Goal: Task Accomplishment & Management: Manage account settings

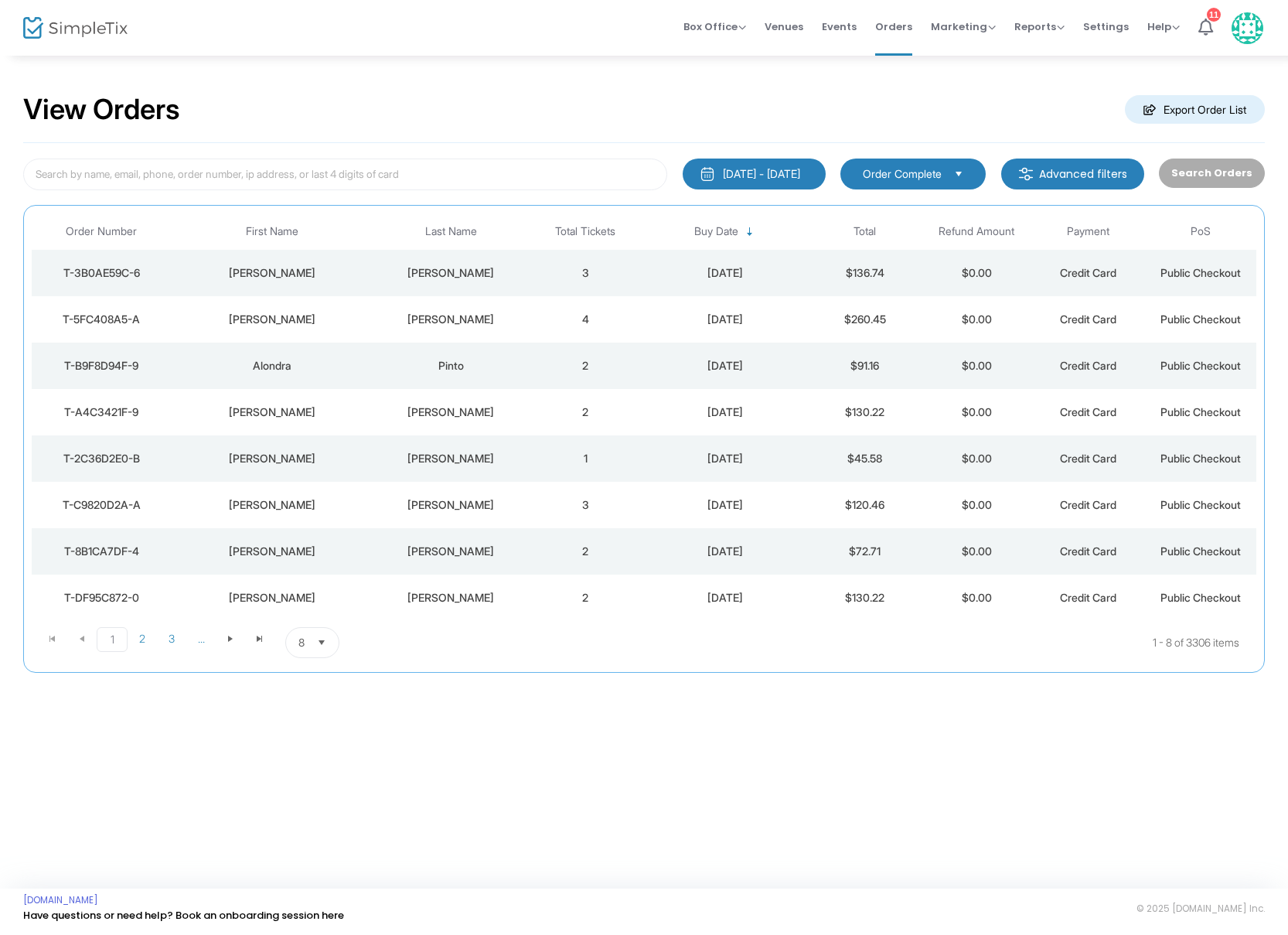
click at [493, 313] on div "[PERSON_NAME]" at bounding box center [451, 319] width 150 height 16
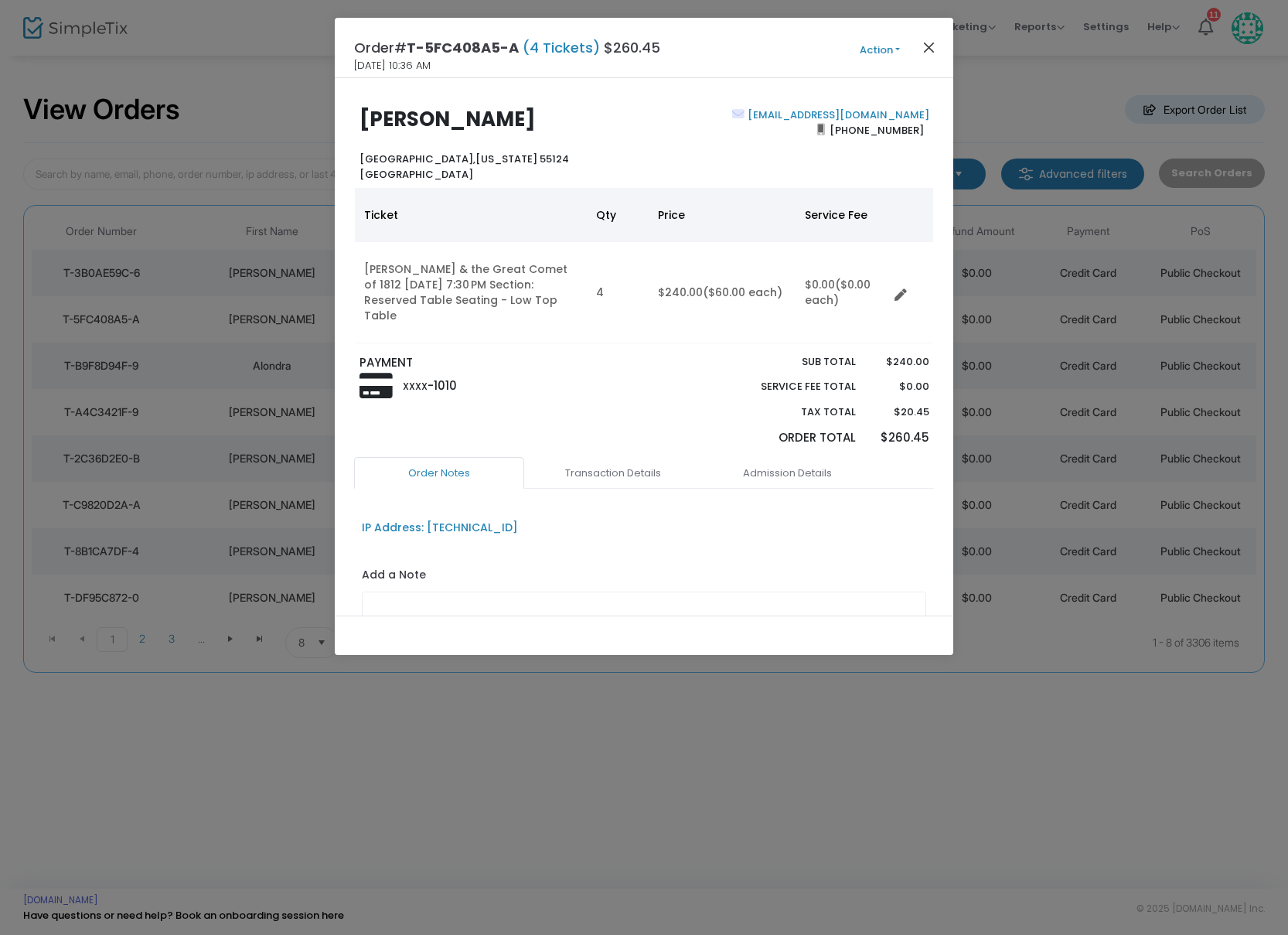
click at [936, 47] on button "Close" at bounding box center [929, 47] width 20 height 20
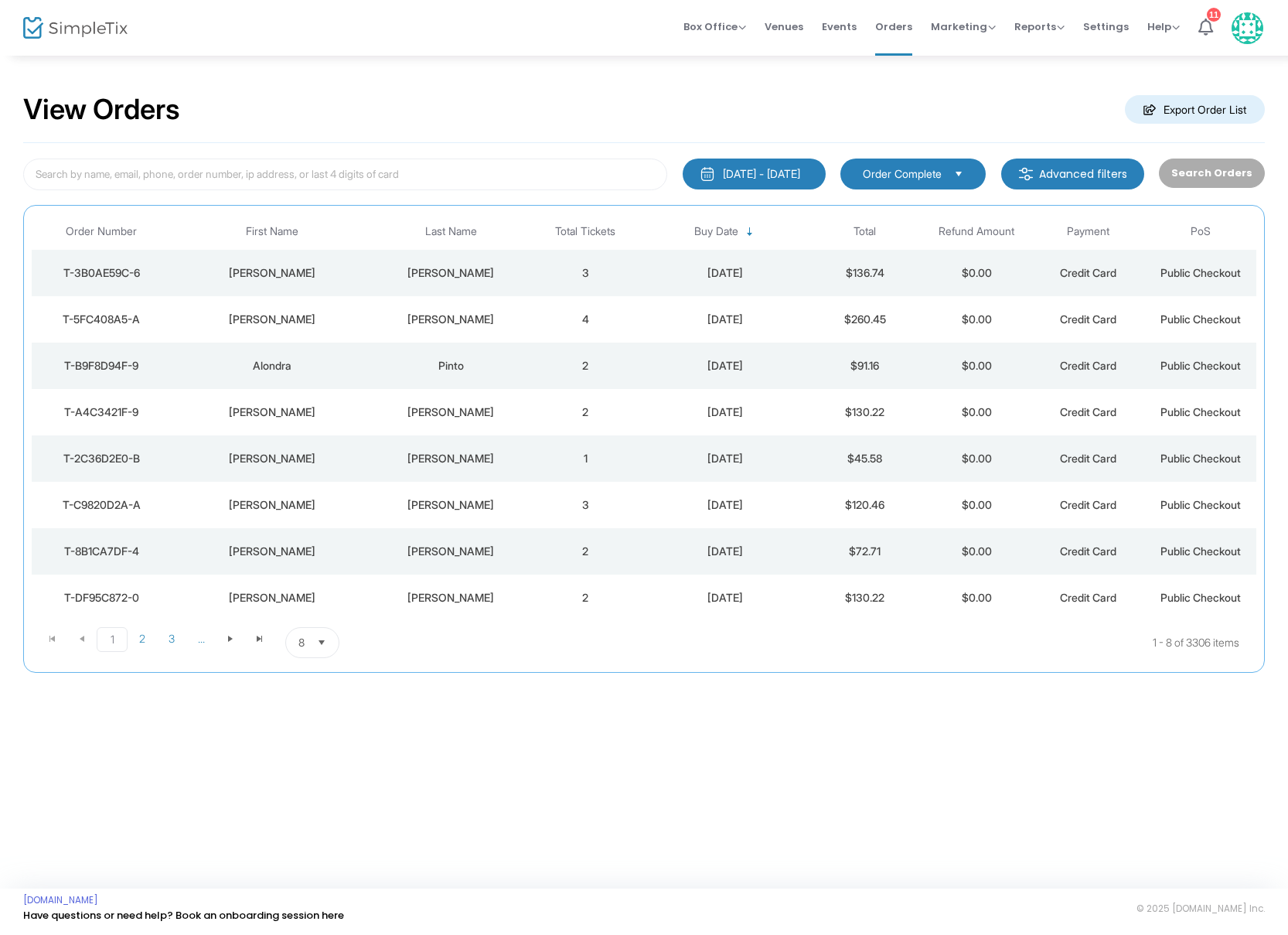
click at [532, 267] on td "3" at bounding box center [586, 272] width 112 height 47
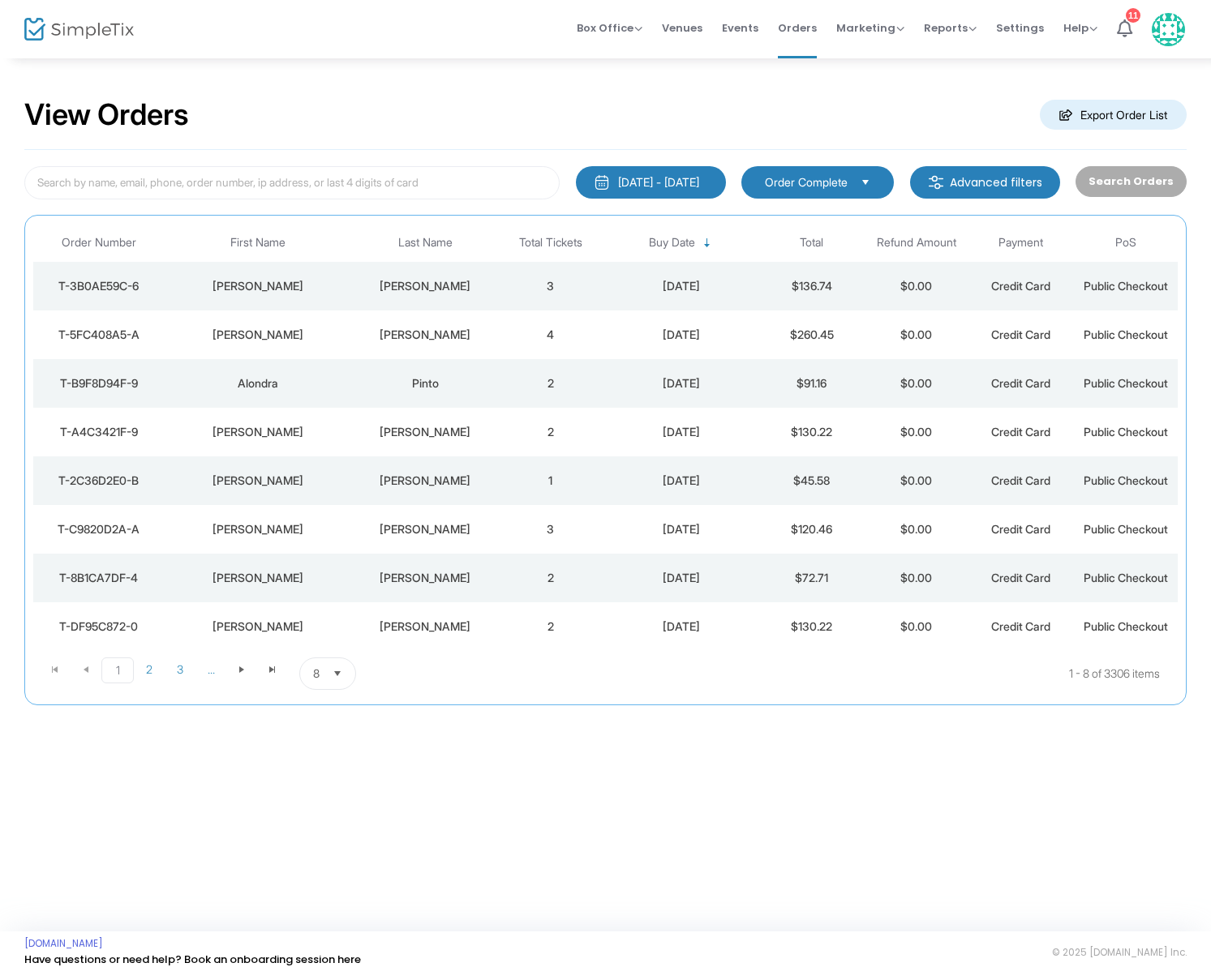
click at [427, 335] on div "[PERSON_NAME]" at bounding box center [425, 334] width 138 height 16
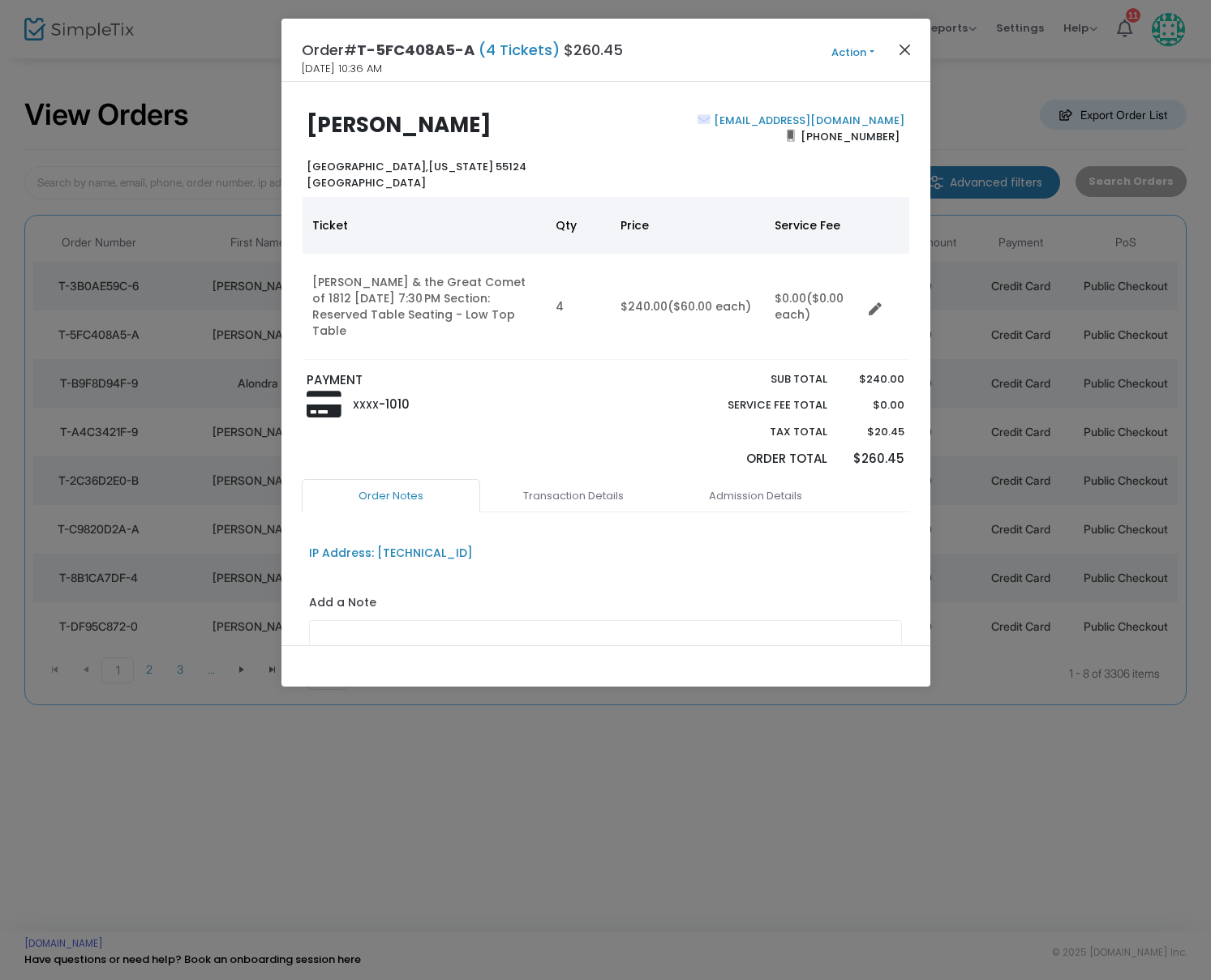
click at [908, 47] on button "Close" at bounding box center [904, 49] width 21 height 21
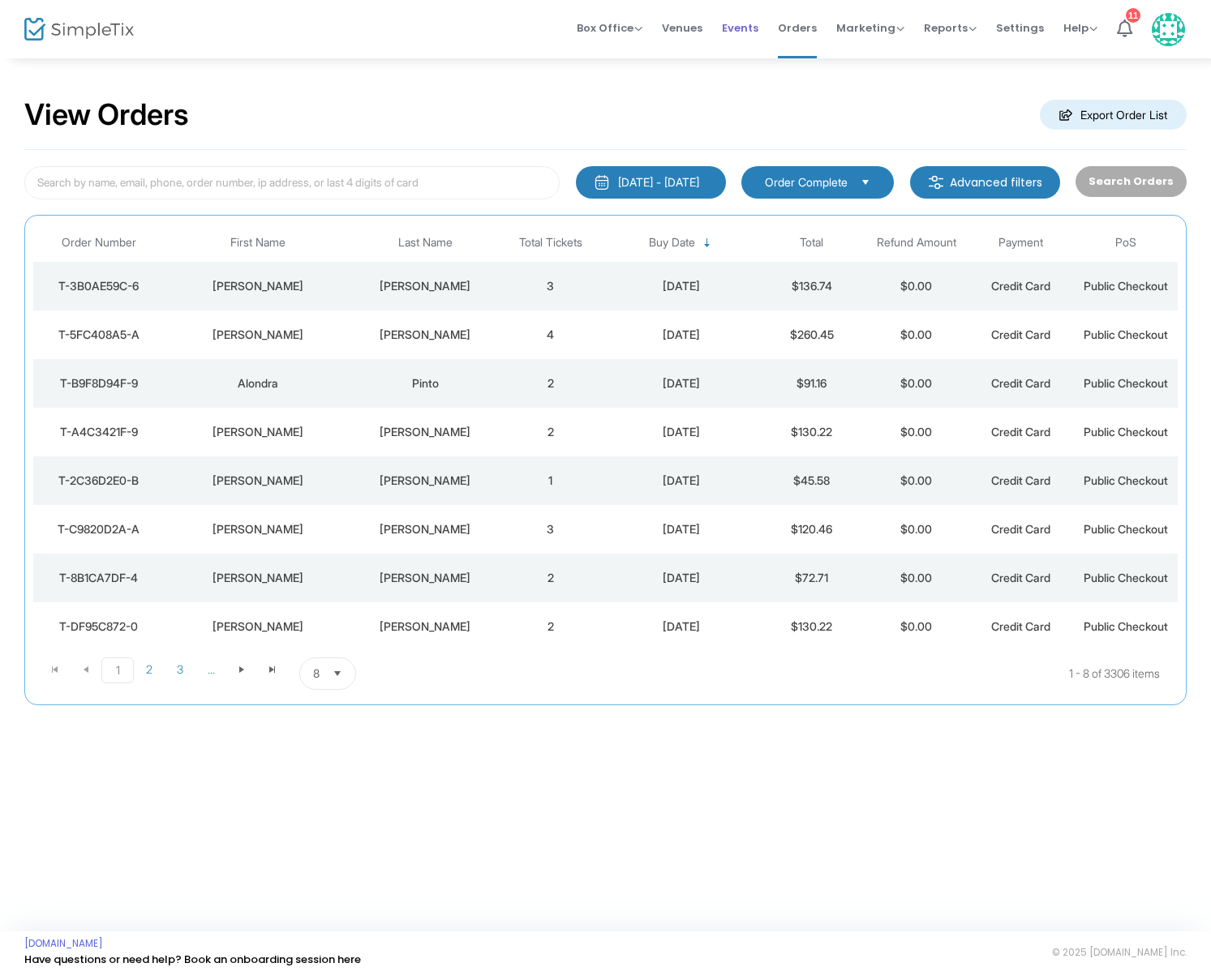
click at [753, 27] on span "Events" at bounding box center [740, 28] width 37 height 41
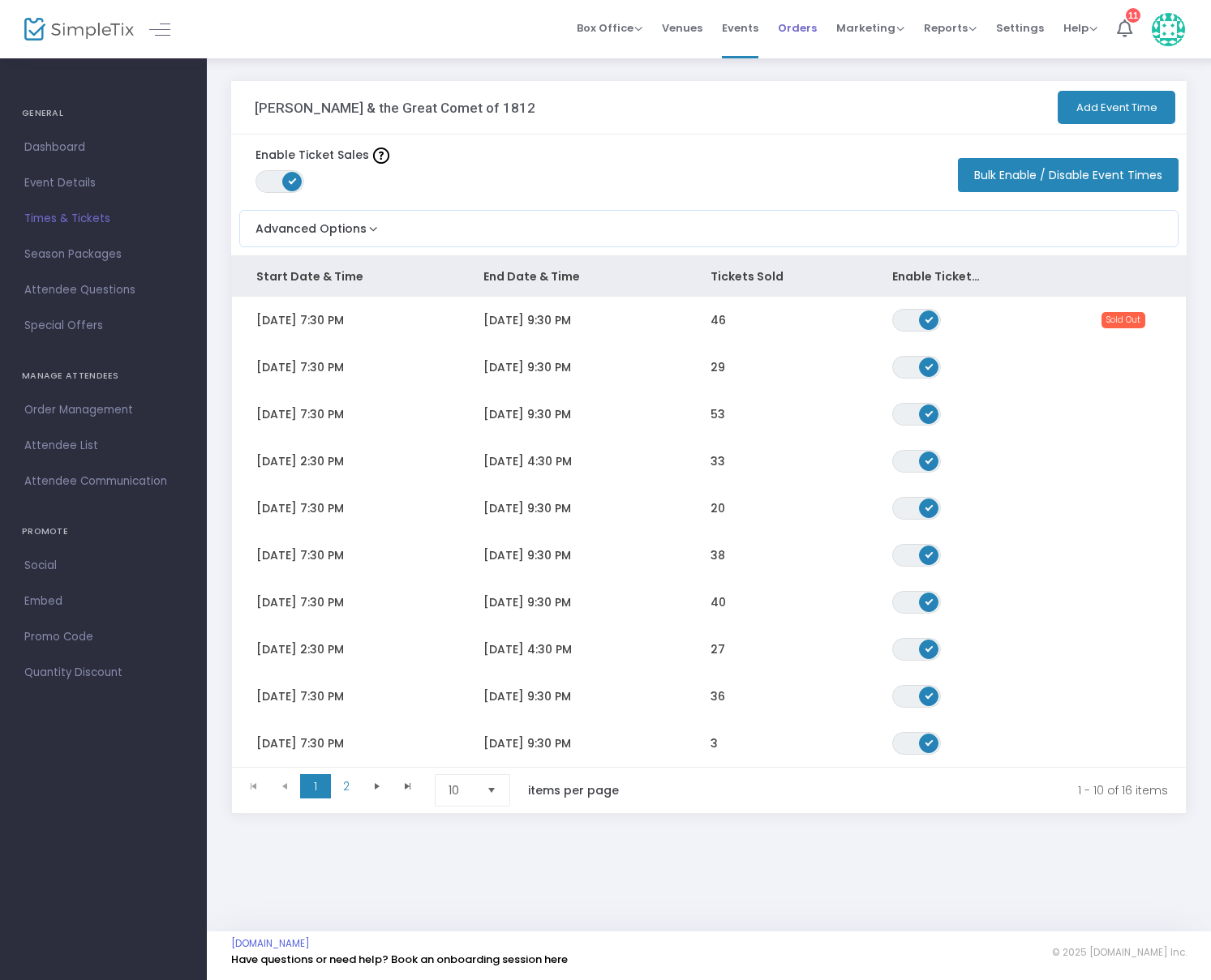
click at [798, 26] on span "Orders" at bounding box center [797, 28] width 39 height 41
